Goal: Task Accomplishment & Management: Complete application form

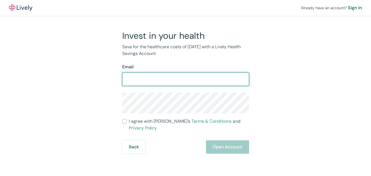
click at [122, 119] on input "I agree with Lively’s Terms & Conditions and Privacy Policy" at bounding box center [124, 121] width 4 height 4
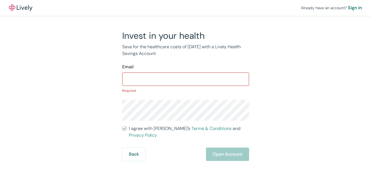
click at [122, 126] on input "I agree with Lively’s Terms & Conditions and Privacy Policy" at bounding box center [124, 128] width 4 height 4
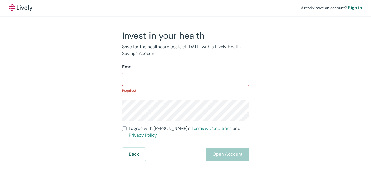
click at [122, 126] on input "I agree with Lively’s Terms & Conditions and Privacy Policy" at bounding box center [124, 128] width 4 height 4
checkbox input "true"
click at [348, 7] on div "Sign in" at bounding box center [355, 7] width 14 height 7
